Goal: Task Accomplishment & Management: Manage account settings

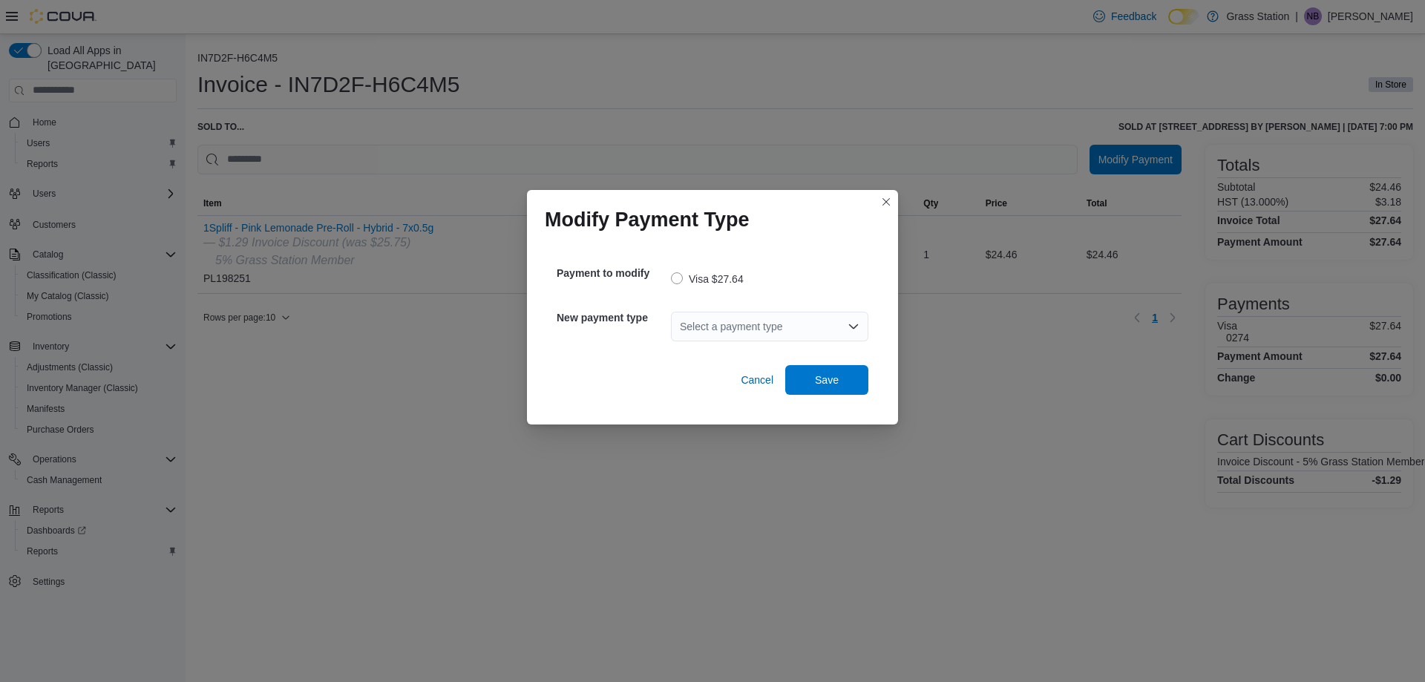
click at [715, 331] on div "Select a payment type" at bounding box center [769, 327] width 197 height 30
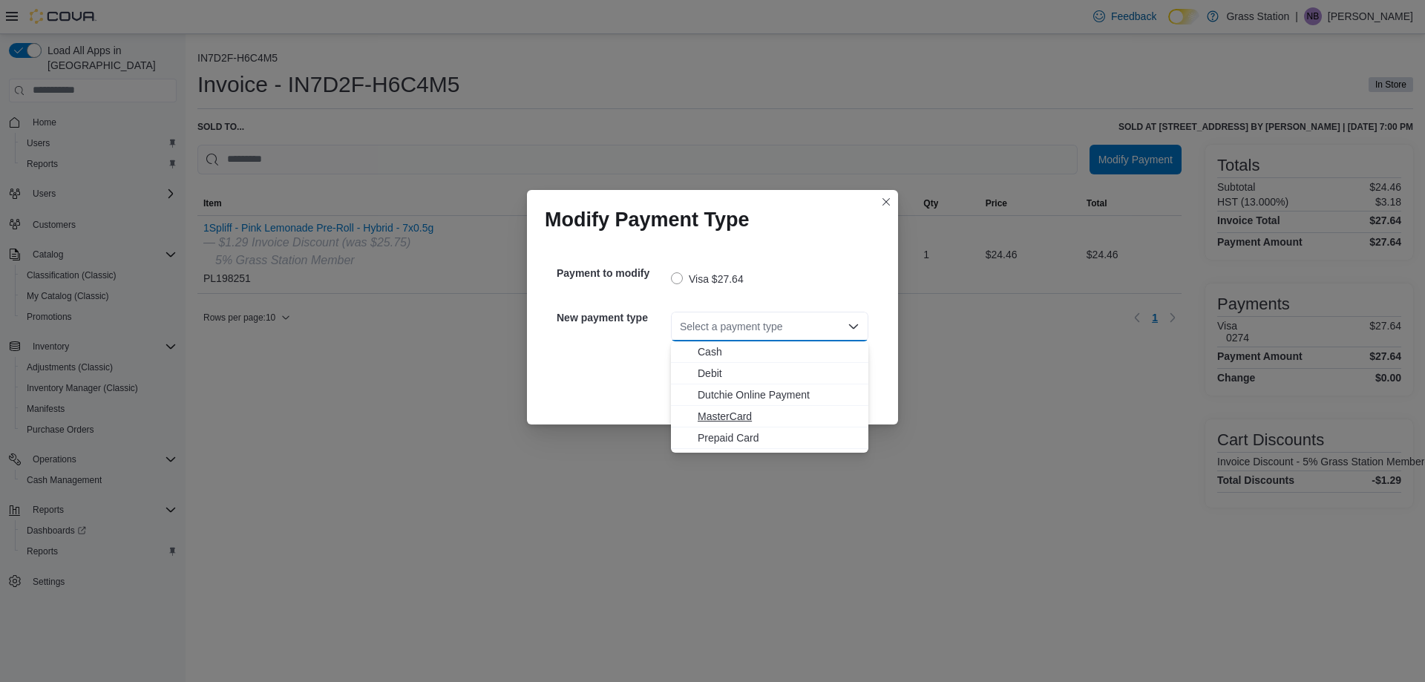
click at [725, 419] on span "MasterCard" at bounding box center [779, 416] width 162 height 15
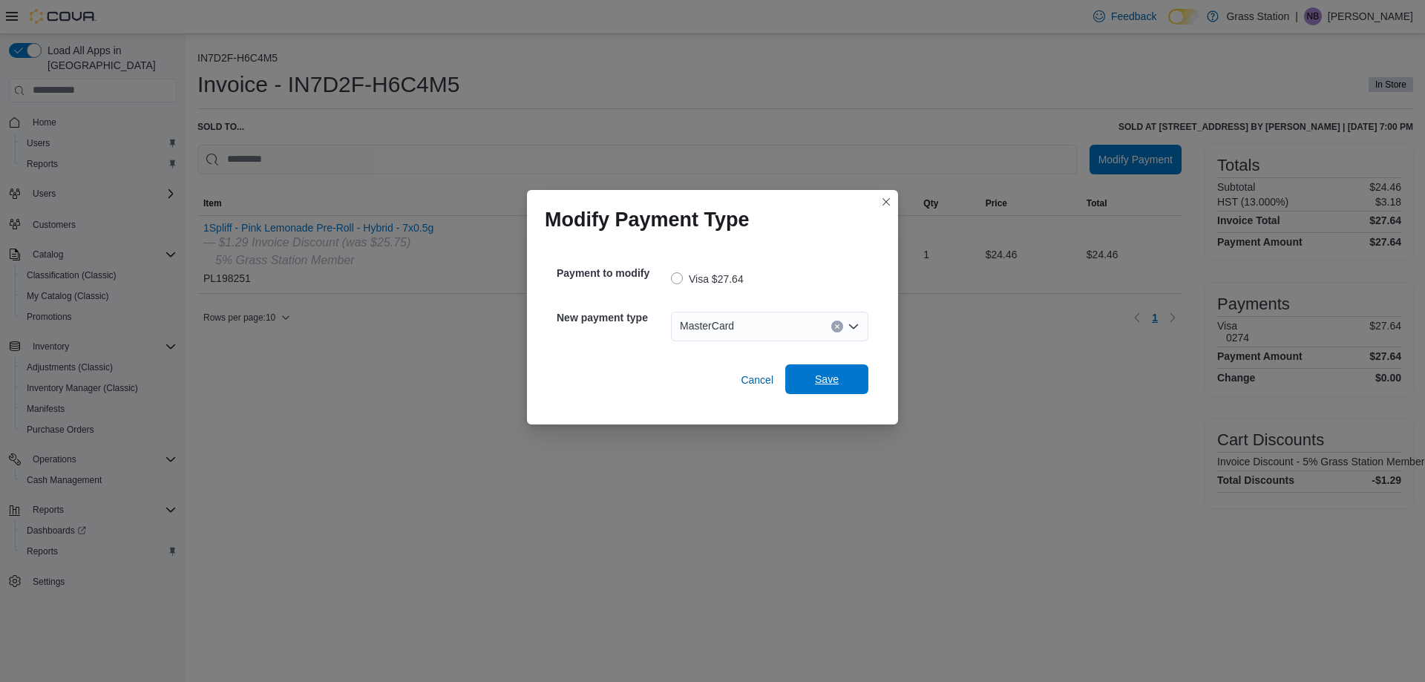
click at [850, 390] on span "Save" at bounding box center [826, 380] width 65 height 30
